Goal: Task Accomplishment & Management: Use online tool/utility

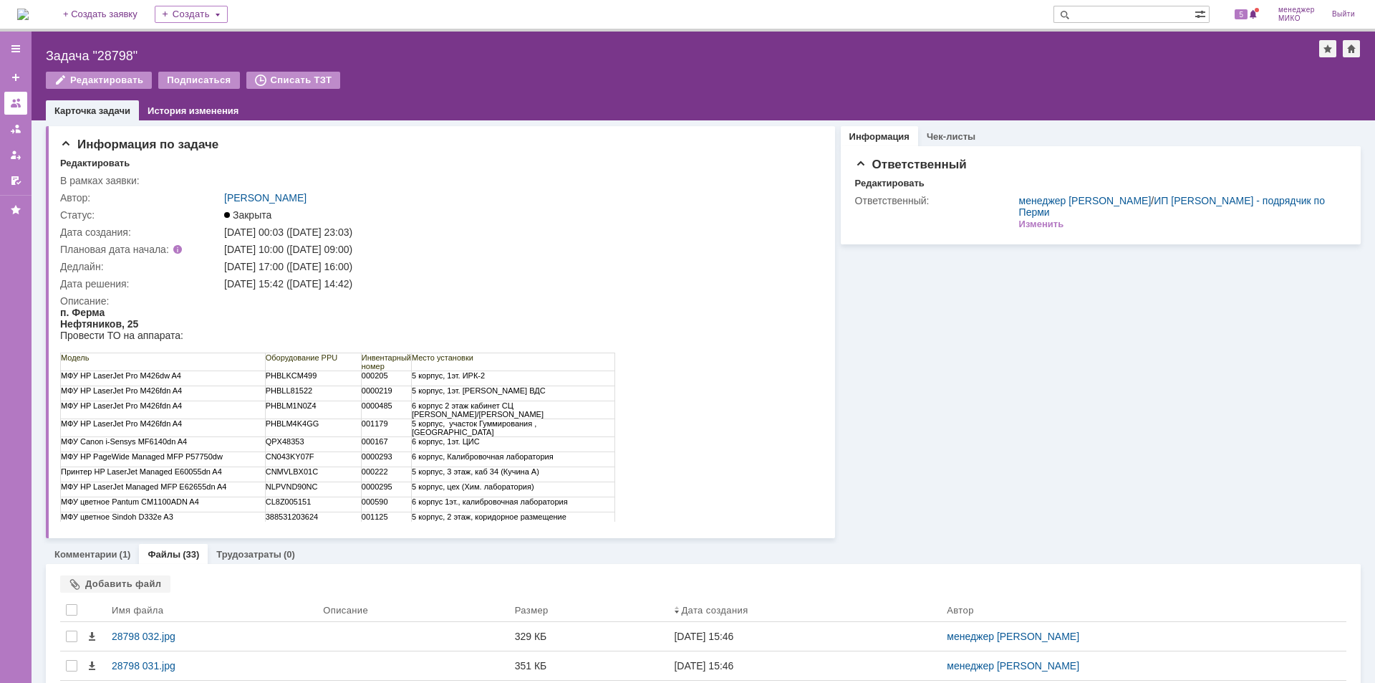
click at [9, 100] on link at bounding box center [15, 103] width 23 height 23
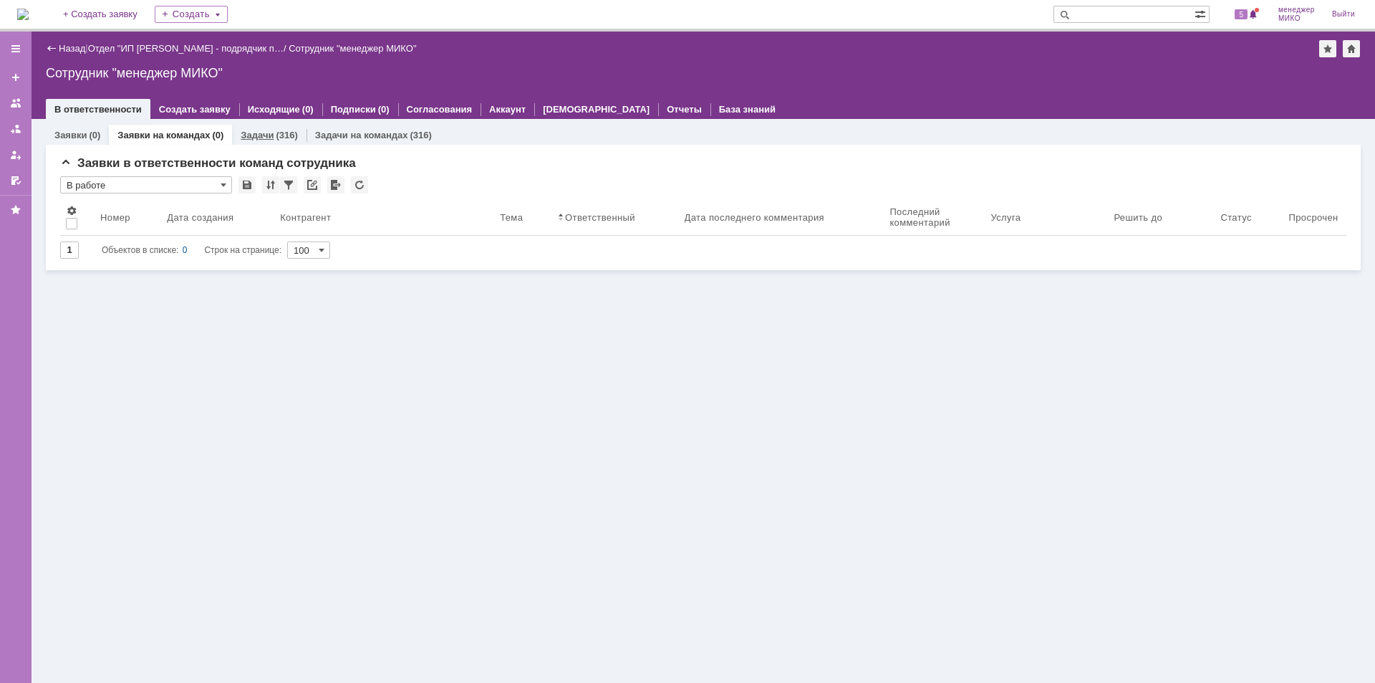
click at [252, 138] on link "Задачи" at bounding box center [257, 135] width 33 height 11
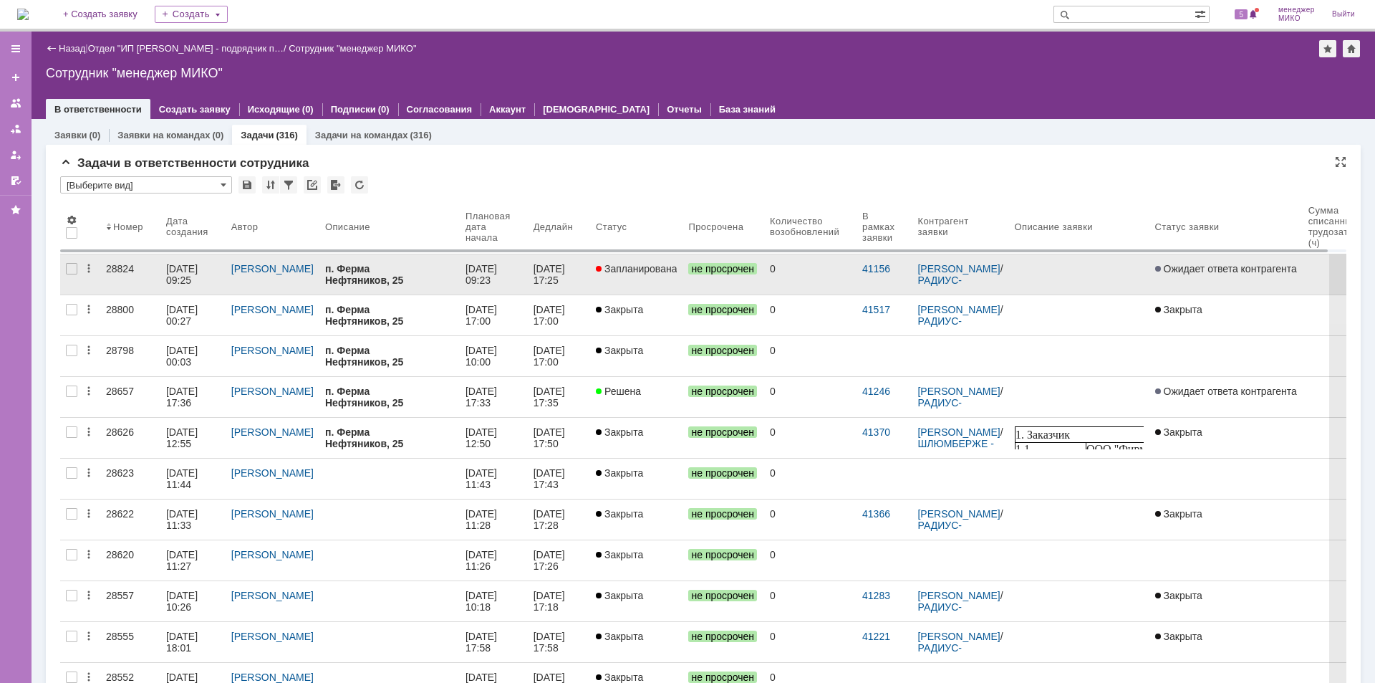
click at [133, 262] on link "28824" at bounding box center [130, 274] width 60 height 40
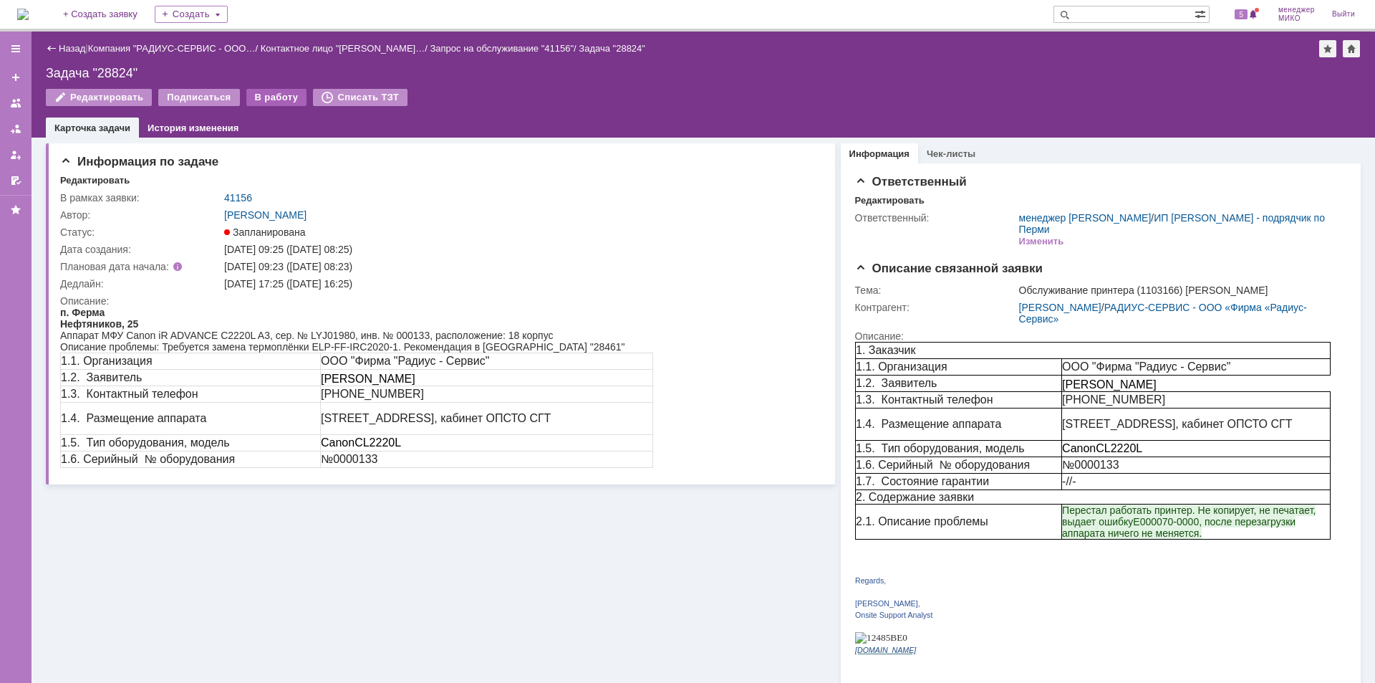
click at [271, 95] on div "В работу" at bounding box center [276, 97] width 61 height 17
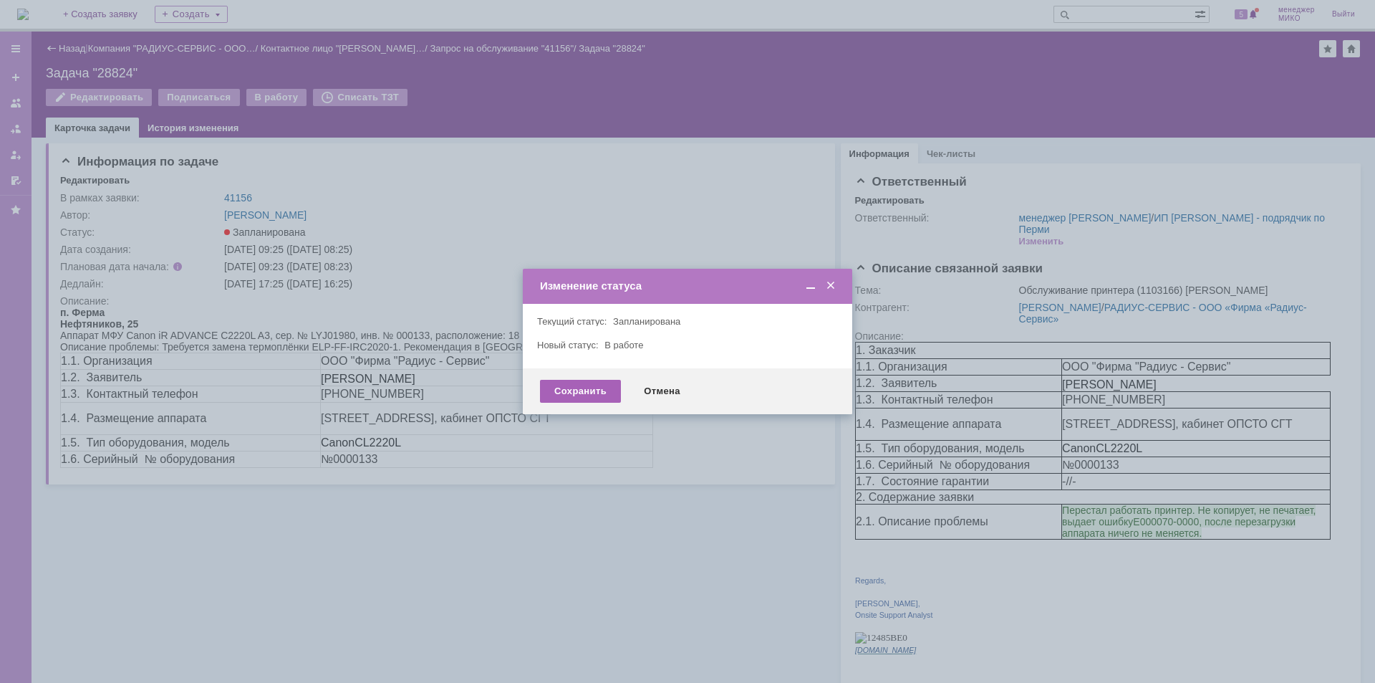
click at [569, 391] on div "Сохранить" at bounding box center [580, 391] width 81 height 23
